Goal: Check status: Check status

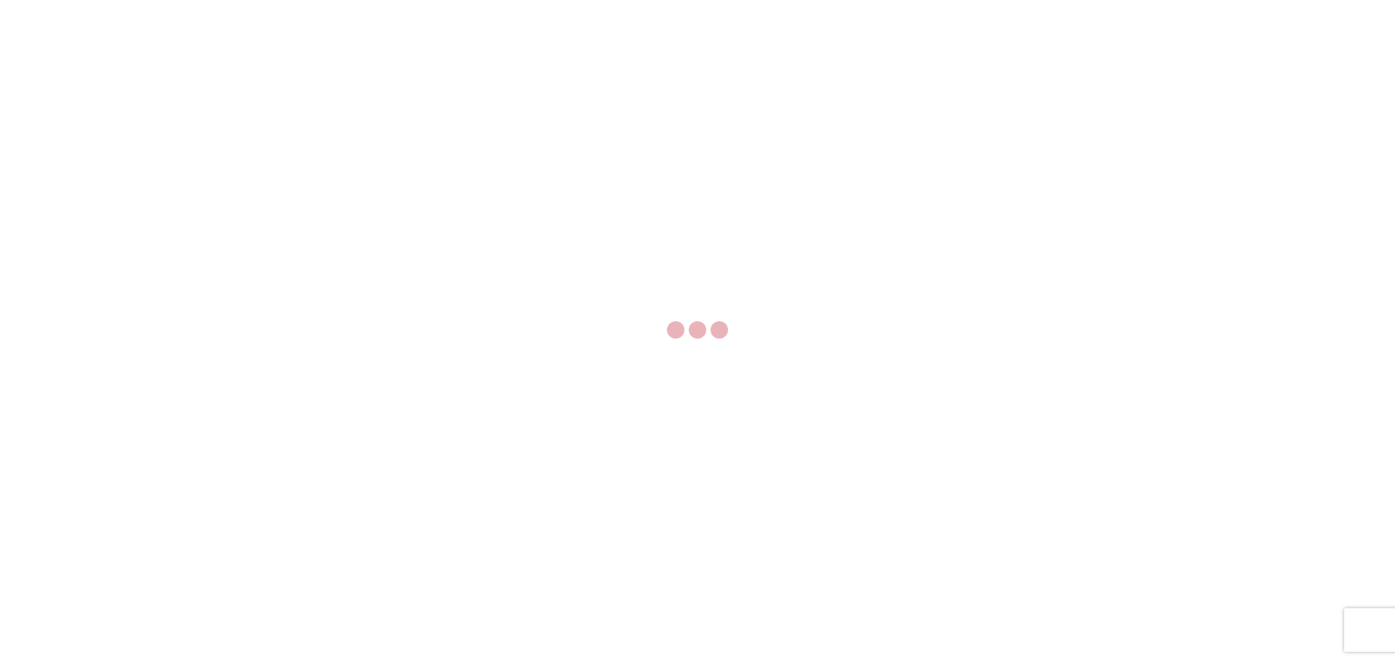
select select "FULL"
select select "LBS"
select select "IN"
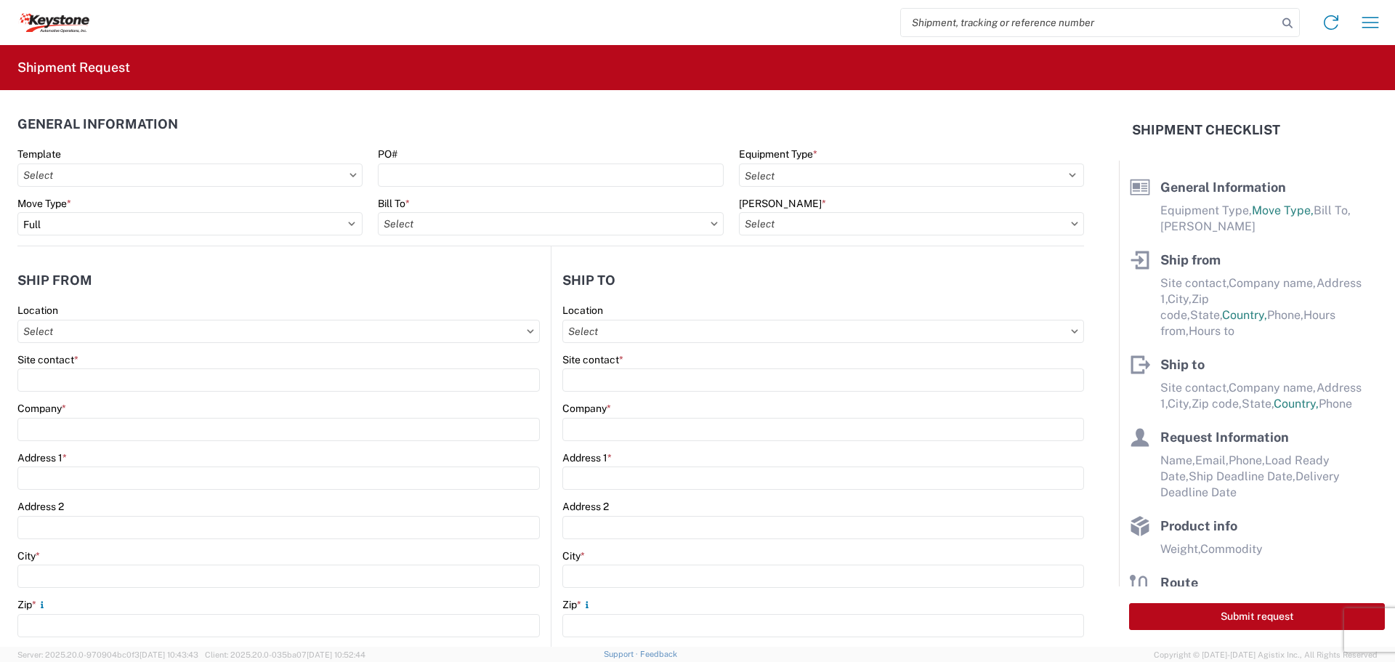
paste input "# 57009142"
click at [923, 27] on input "# 57009142" at bounding box center [1089, 23] width 376 height 28
click at [1288, 21] on icon at bounding box center [1287, 23] width 20 height 20
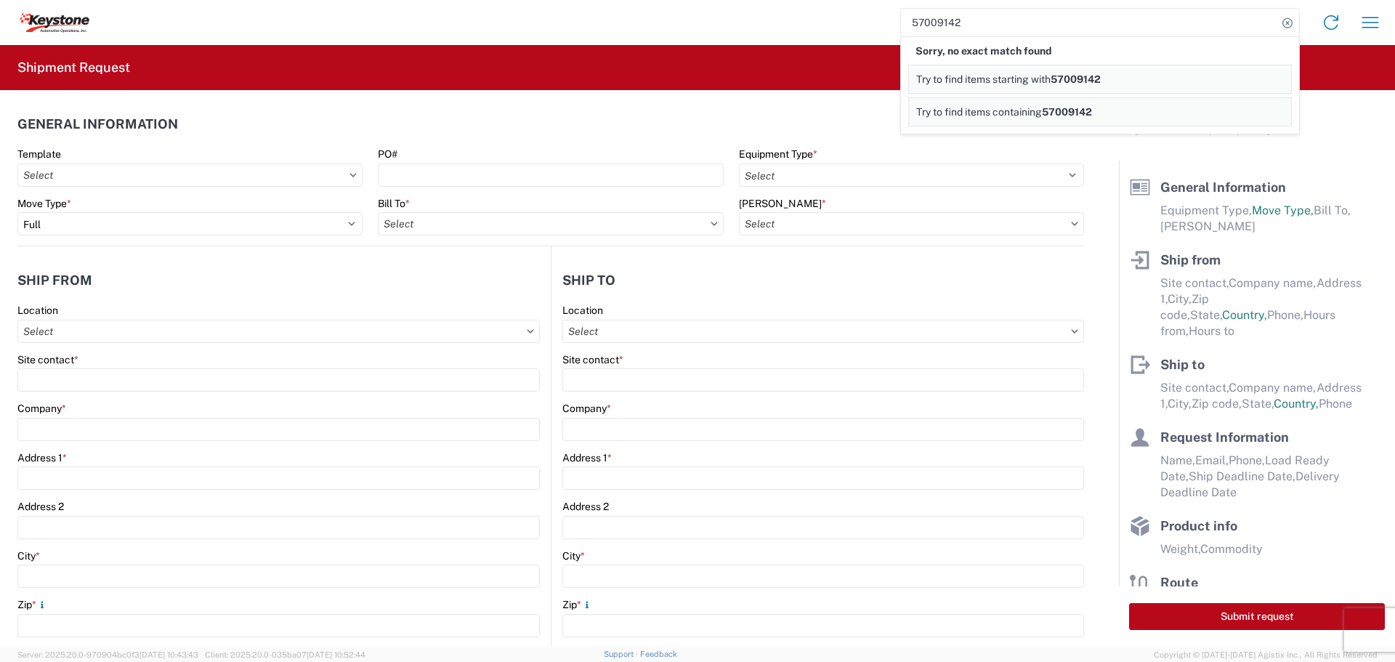
click at [987, 25] on input "57009142" at bounding box center [1089, 23] width 376 height 28
type input "5"
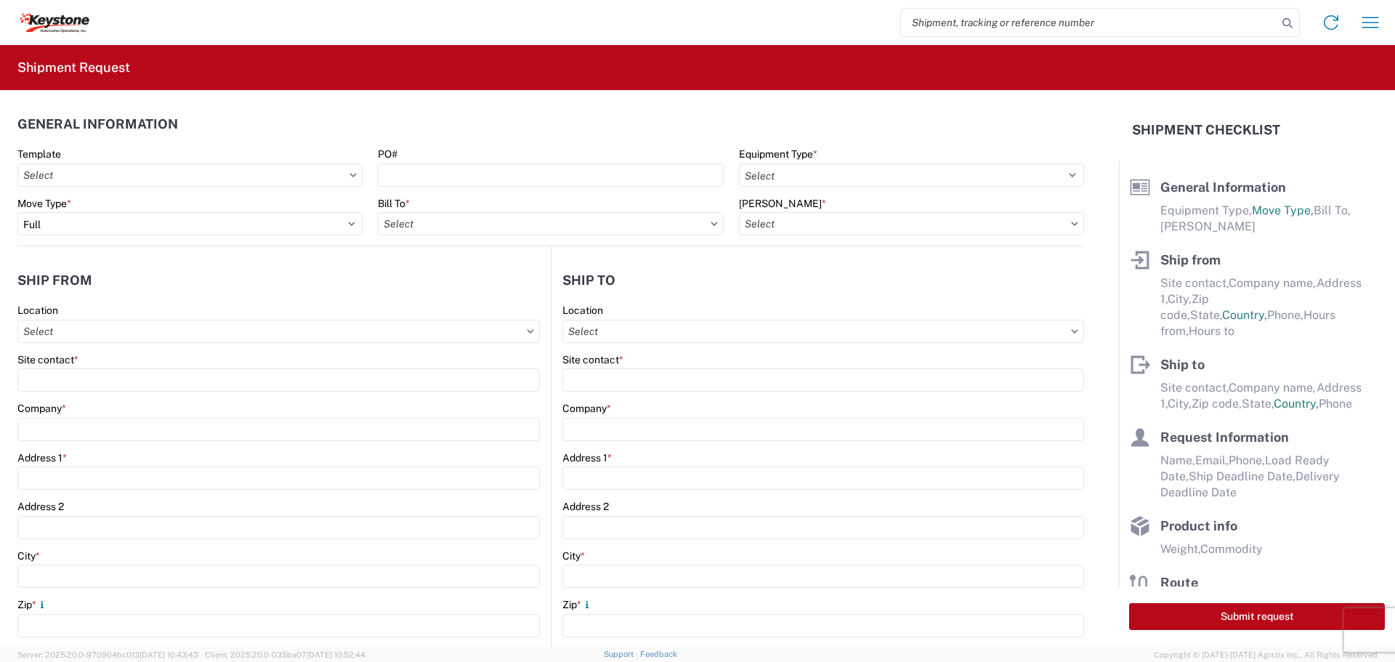
click at [1035, 29] on input "search" at bounding box center [1089, 23] width 376 height 28
type input "56997183"
click at [1285, 16] on icon at bounding box center [1287, 23] width 20 height 20
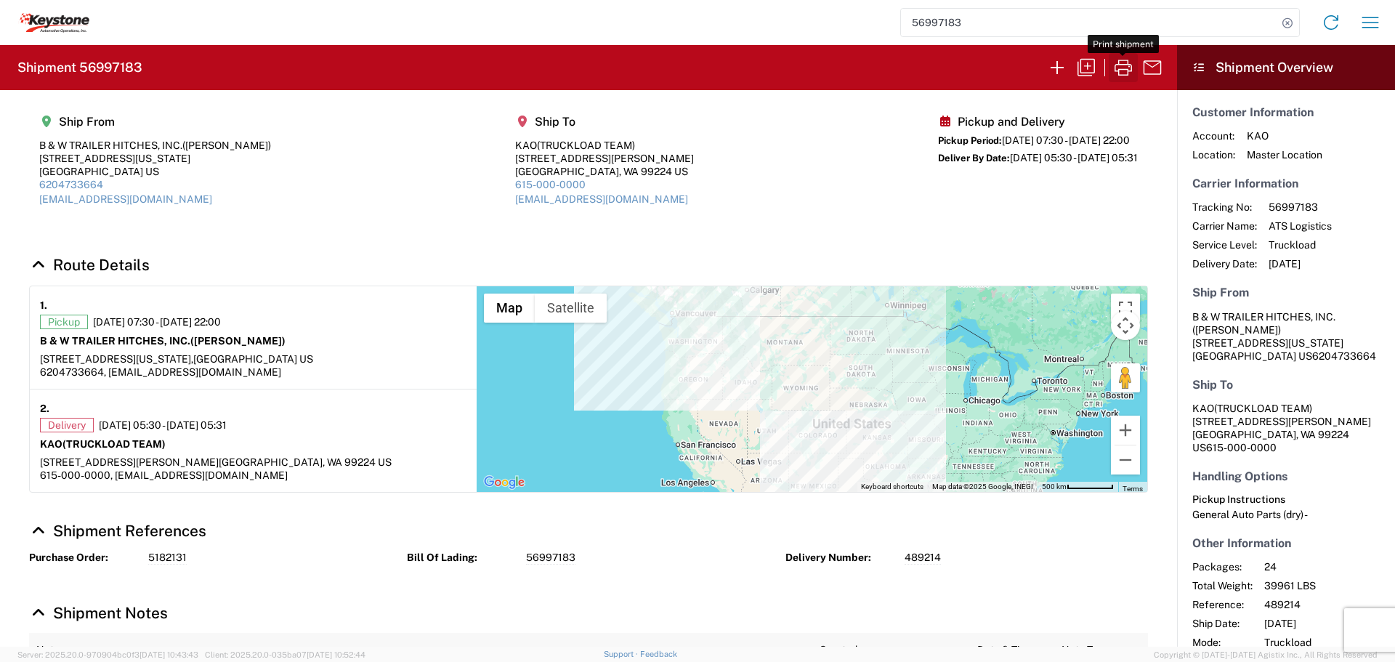
click at [1128, 63] on icon "button" at bounding box center [1123, 68] width 17 height 16
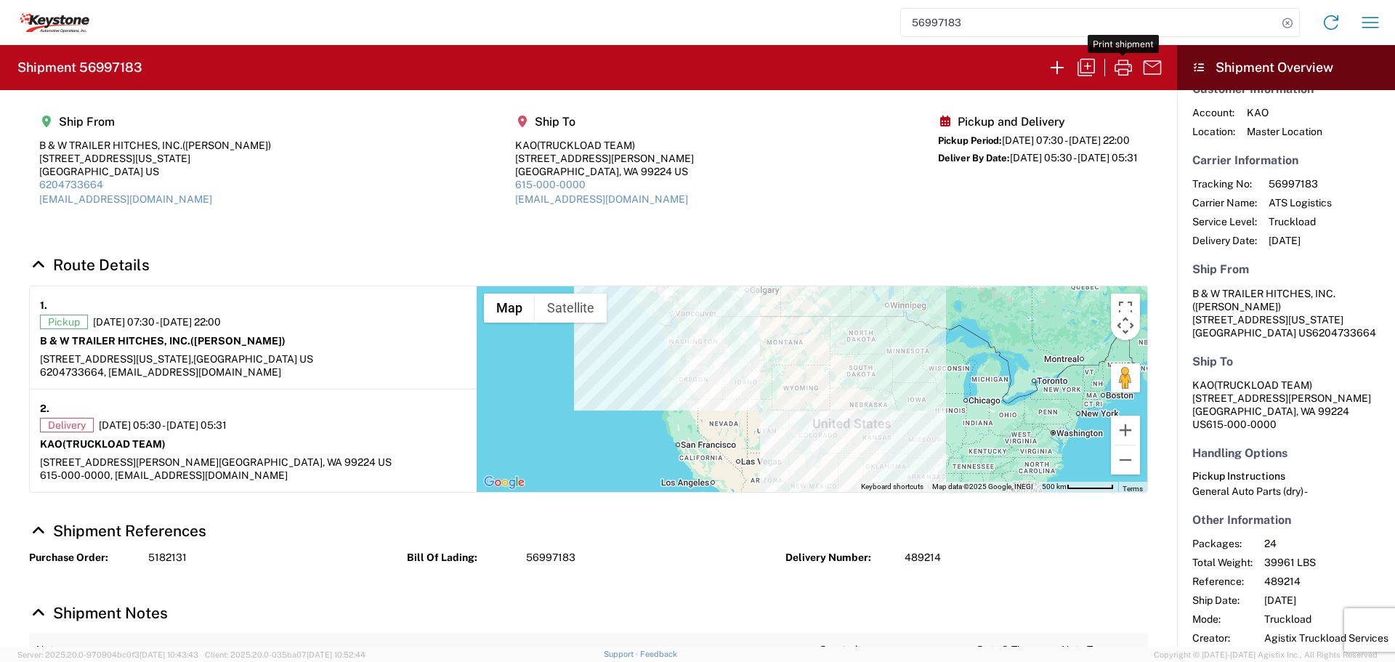
scroll to position [34, 0]
